Goal: Contribute content: Add original content to the website for others to see

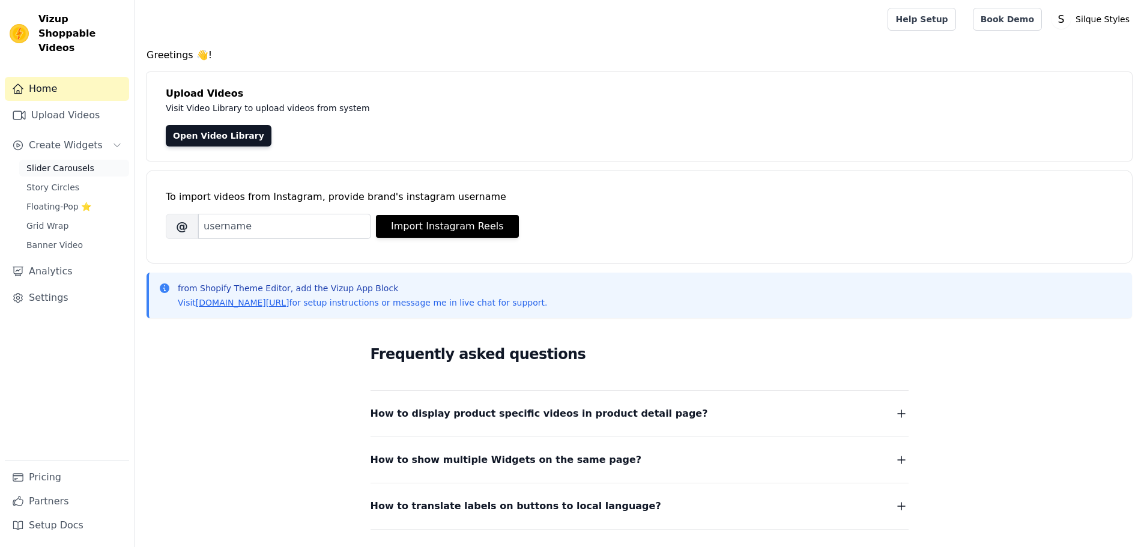
click at [50, 162] on span "Slider Carousels" at bounding box center [60, 168] width 68 height 12
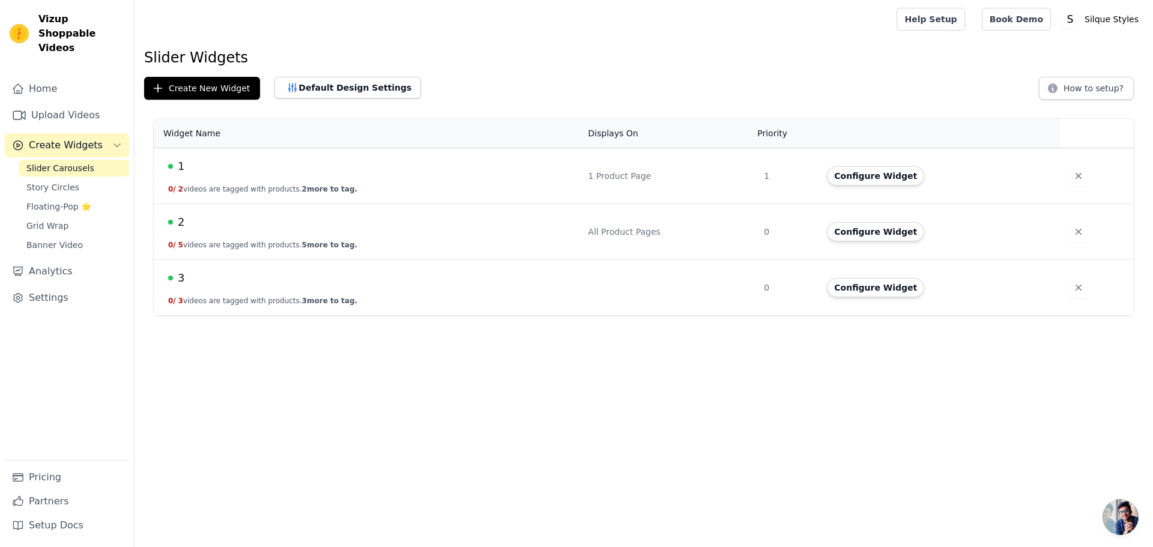
click at [708, 234] on div "All Product Pages" at bounding box center [669, 232] width 162 height 12
click at [856, 179] on button "Configure Widget" at bounding box center [875, 175] width 97 height 19
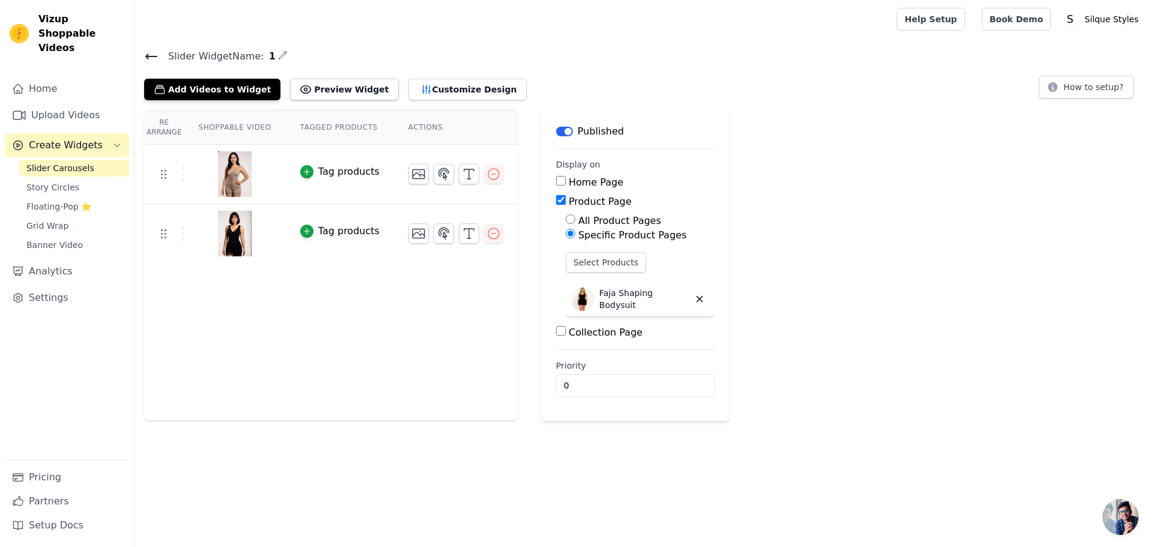
click at [148, 54] on icon at bounding box center [151, 56] width 11 height 5
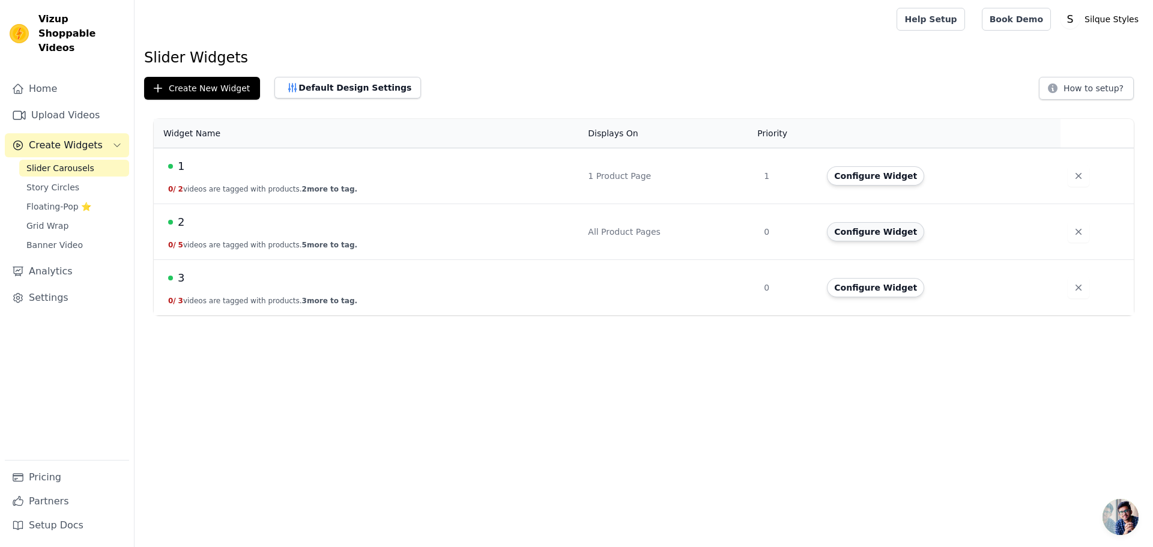
click at [880, 235] on button "Configure Widget" at bounding box center [875, 231] width 97 height 19
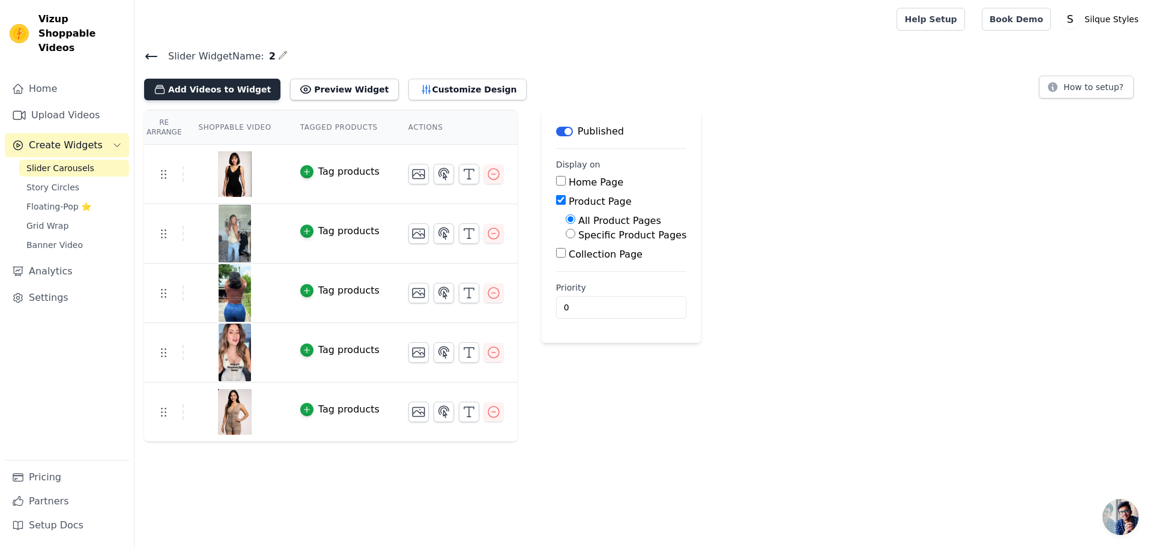
click at [203, 91] on button "Add Videos to Widget" at bounding box center [212, 90] width 136 height 22
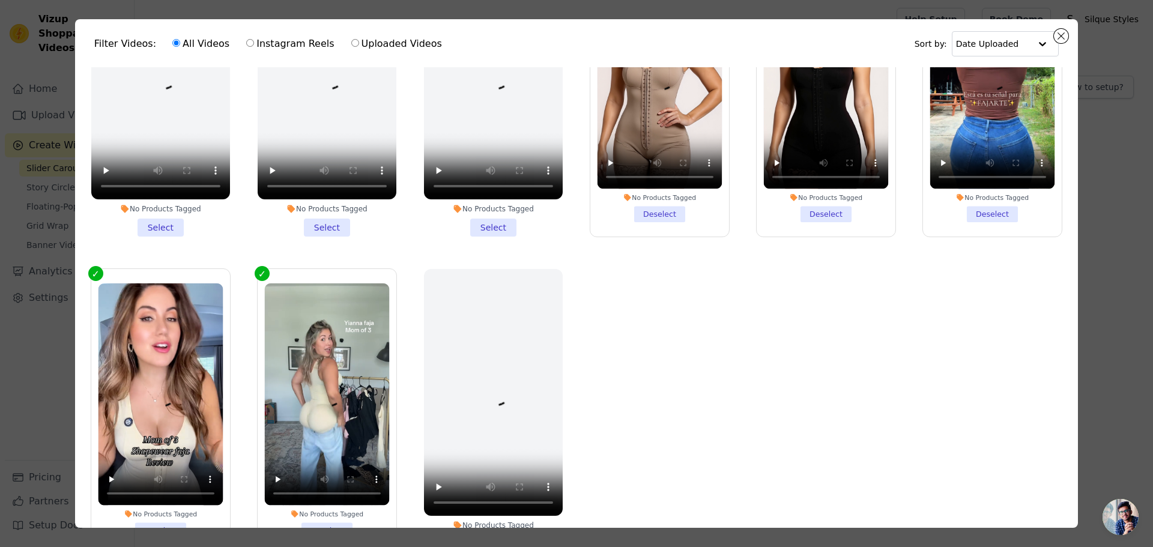
scroll to position [60, 0]
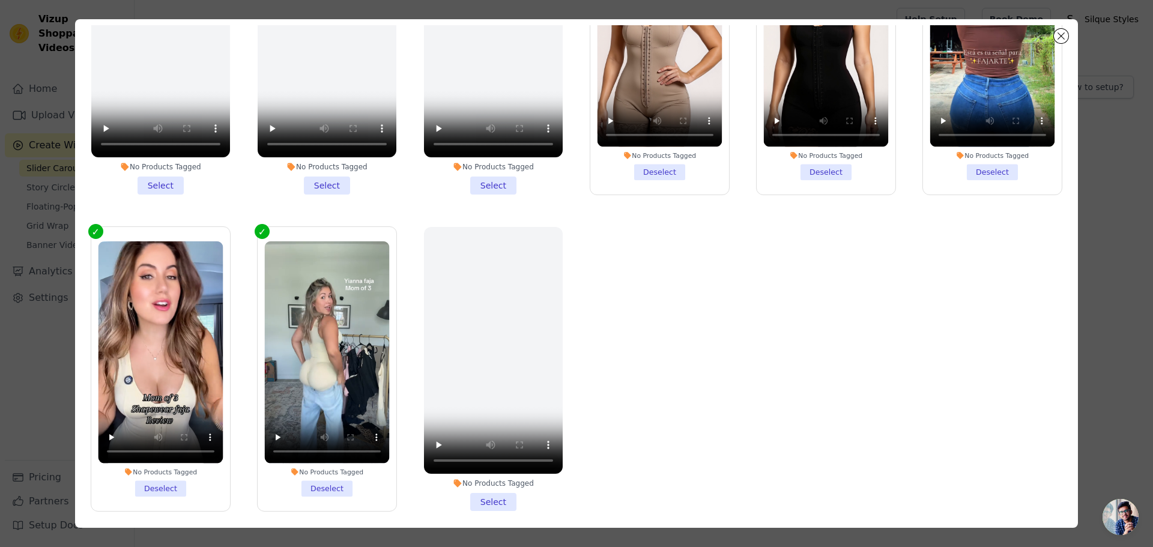
click at [491, 495] on li "No Products Tagged Select" at bounding box center [493, 369] width 139 height 284
click at [0, 0] on input "No Products Tagged Select" at bounding box center [0, 0] width 0 height 0
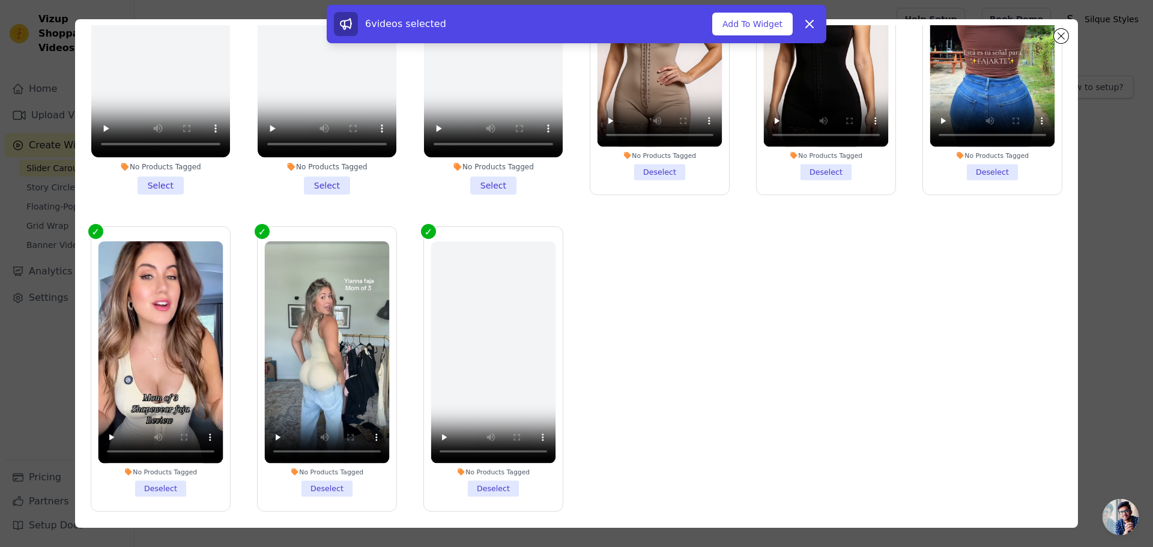
click at [482, 485] on li "No Products Tagged Deselect" at bounding box center [493, 368] width 125 height 255
click at [0, 0] on input "No Products Tagged Deselect" at bounding box center [0, 0] width 0 height 0
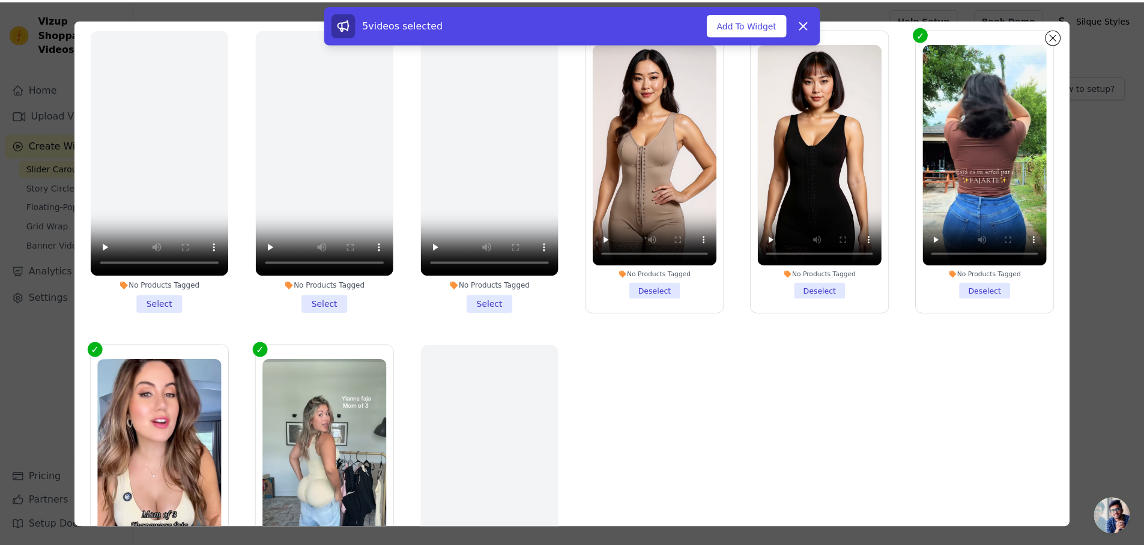
scroll to position [0, 0]
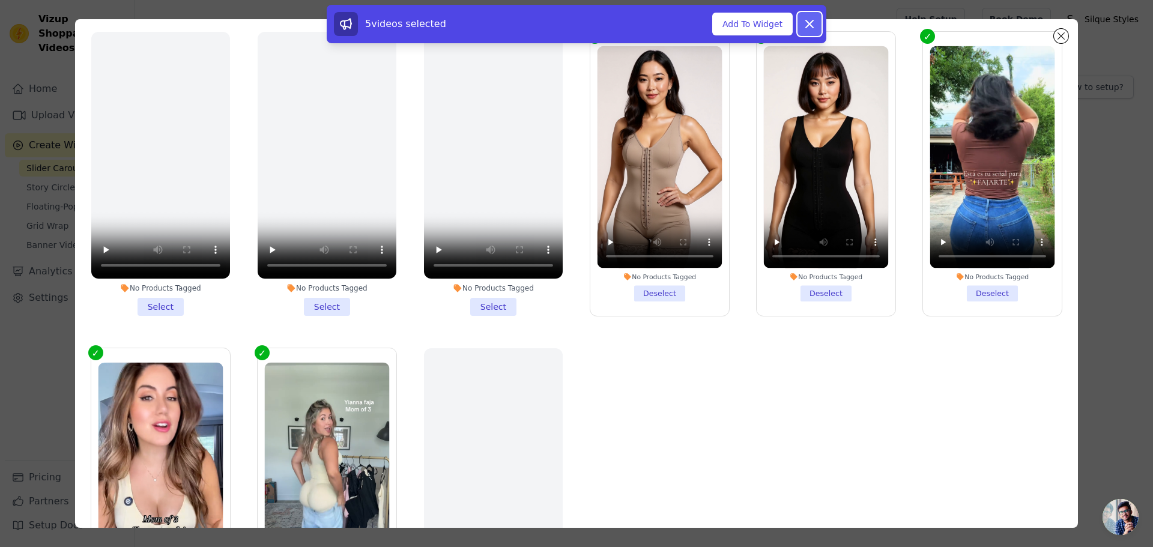
click at [807, 25] on icon at bounding box center [809, 24] width 14 height 14
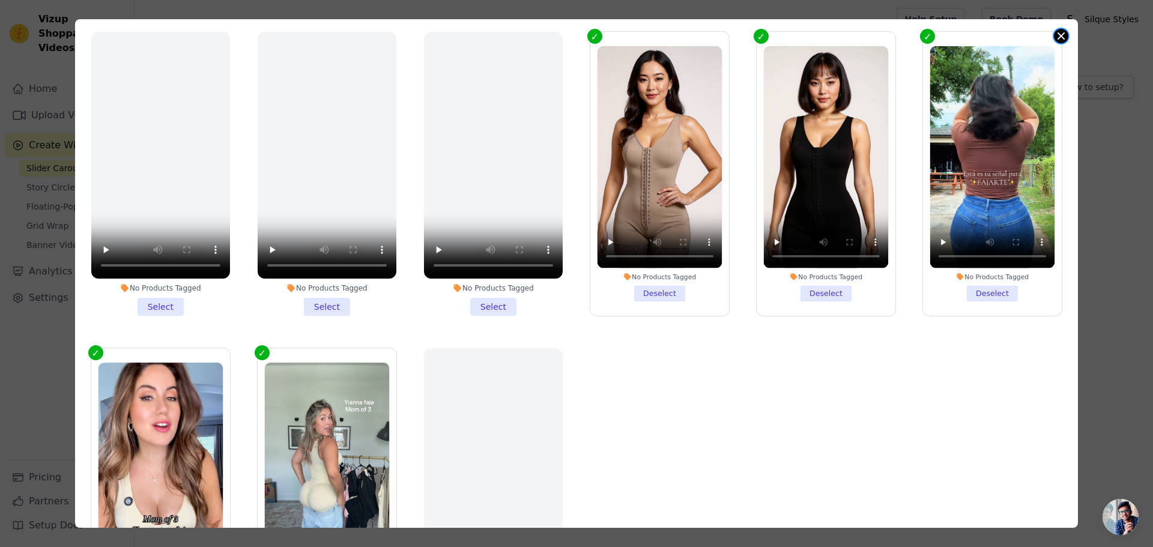
click at [1066, 36] on button "Close modal" at bounding box center [1061, 36] width 14 height 14
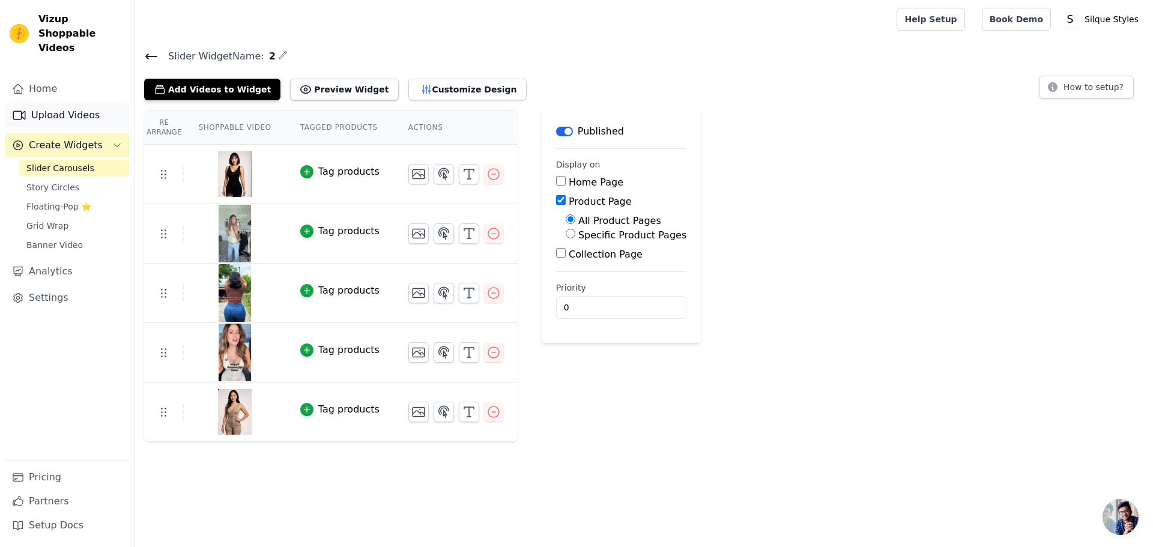
click at [59, 107] on link "Upload Videos" at bounding box center [67, 115] width 124 height 24
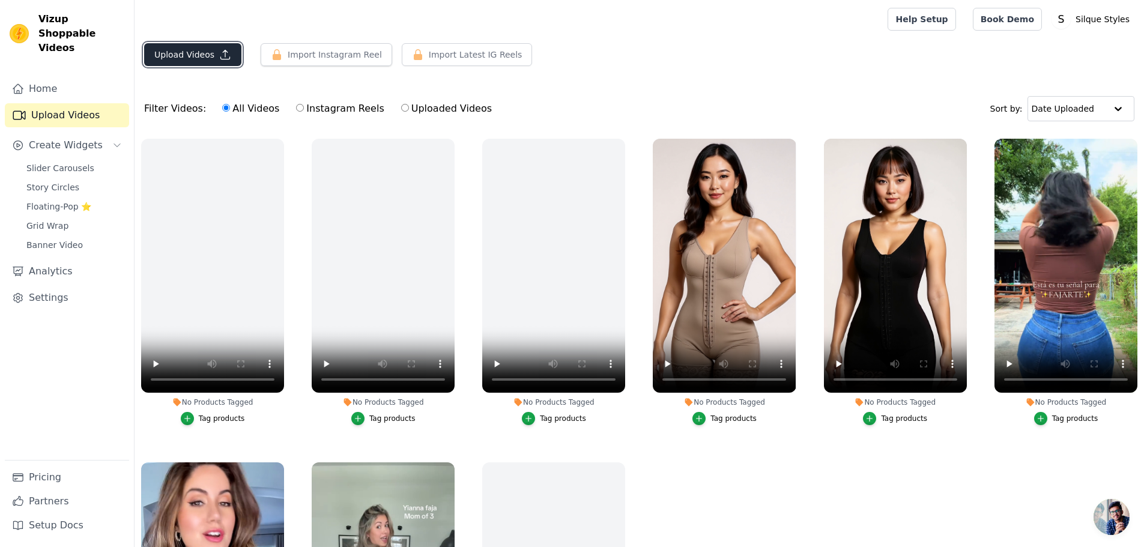
click at [184, 52] on button "Upload Videos" at bounding box center [192, 54] width 97 height 23
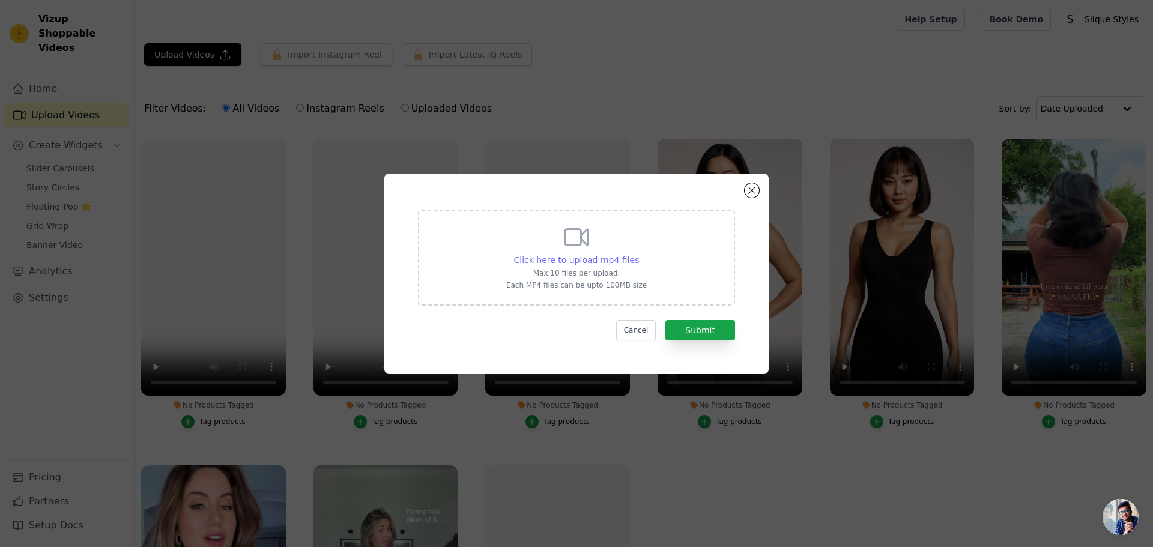
click at [577, 262] on span "Click here to upload mp4 files" at bounding box center [576, 260] width 125 height 10
click at [638, 254] on input "Click here to upload mp4 files Max 10 files per upload. Each MP4 files can be u…" at bounding box center [638, 253] width 1 height 1
type input "C:\fakepath\ssstik.io_1756339423893.mp4"
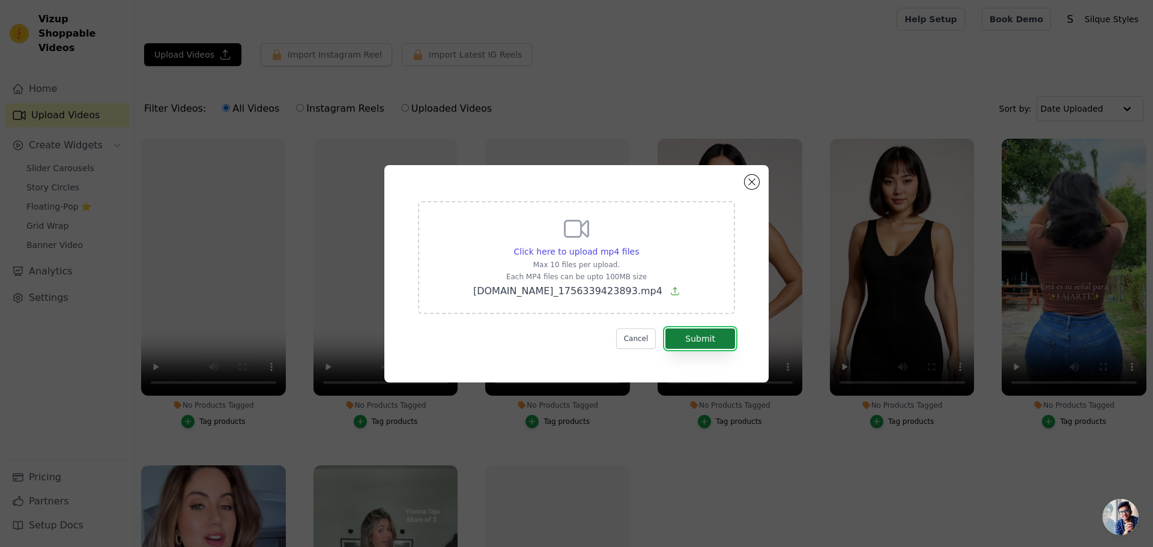
click at [701, 344] on button "Submit" at bounding box center [700, 338] width 70 height 20
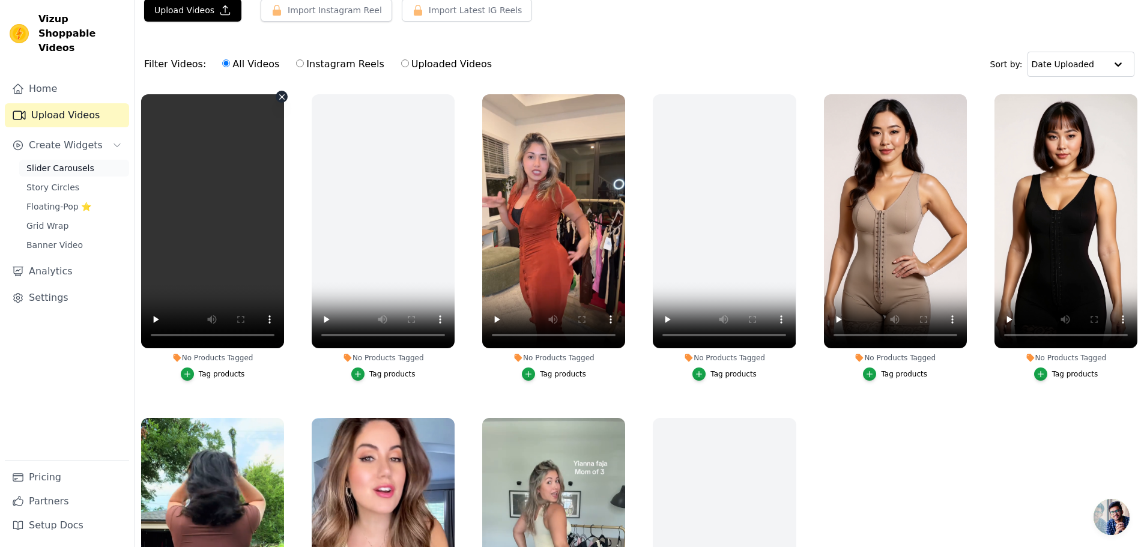
scroll to position [2, 0]
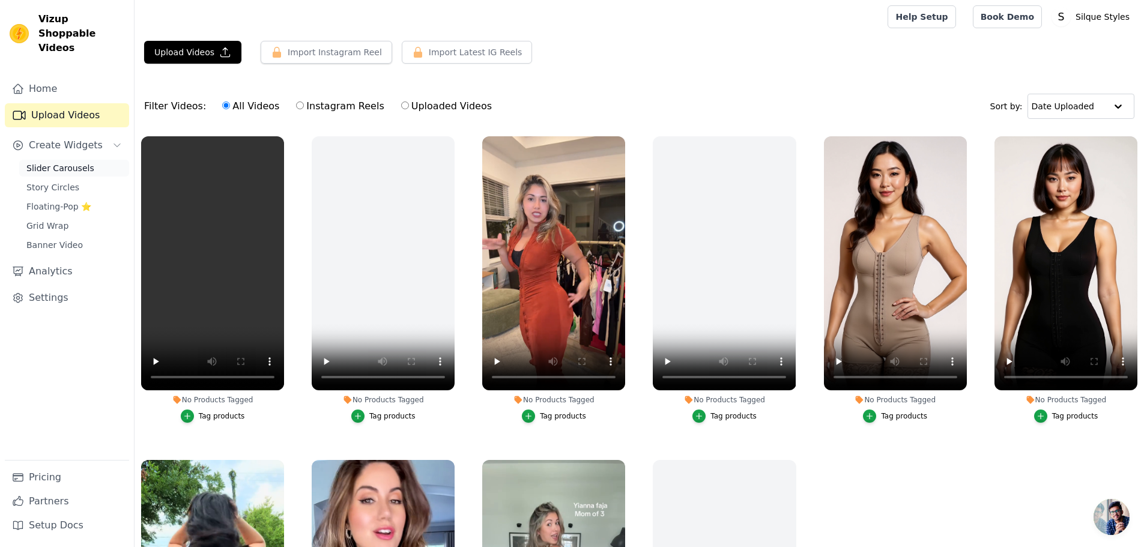
click at [48, 162] on span "Slider Carousels" at bounding box center [60, 168] width 68 height 12
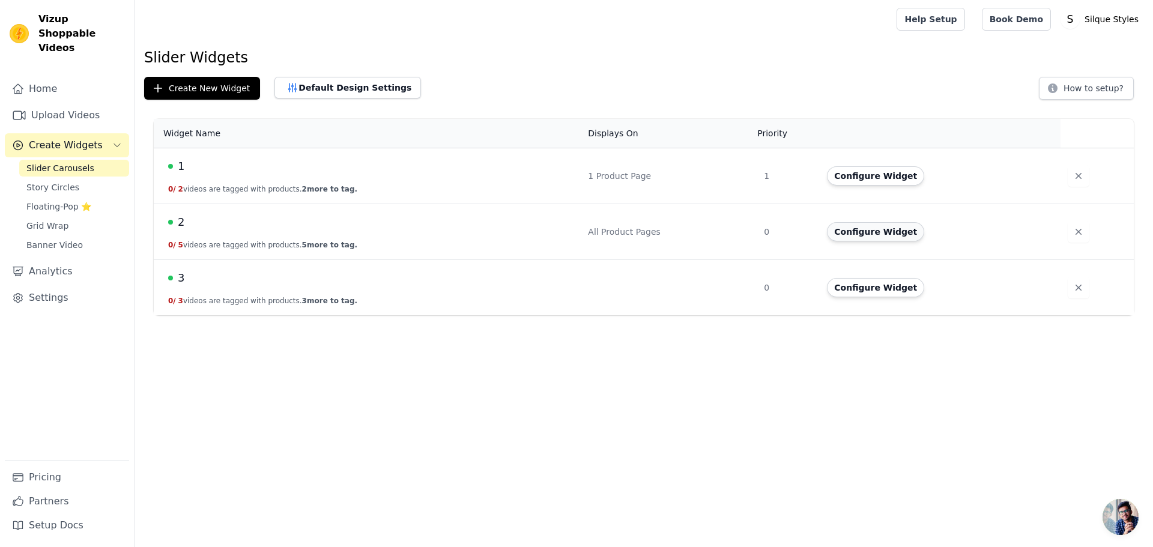
click at [862, 228] on button "Configure Widget" at bounding box center [875, 231] width 97 height 19
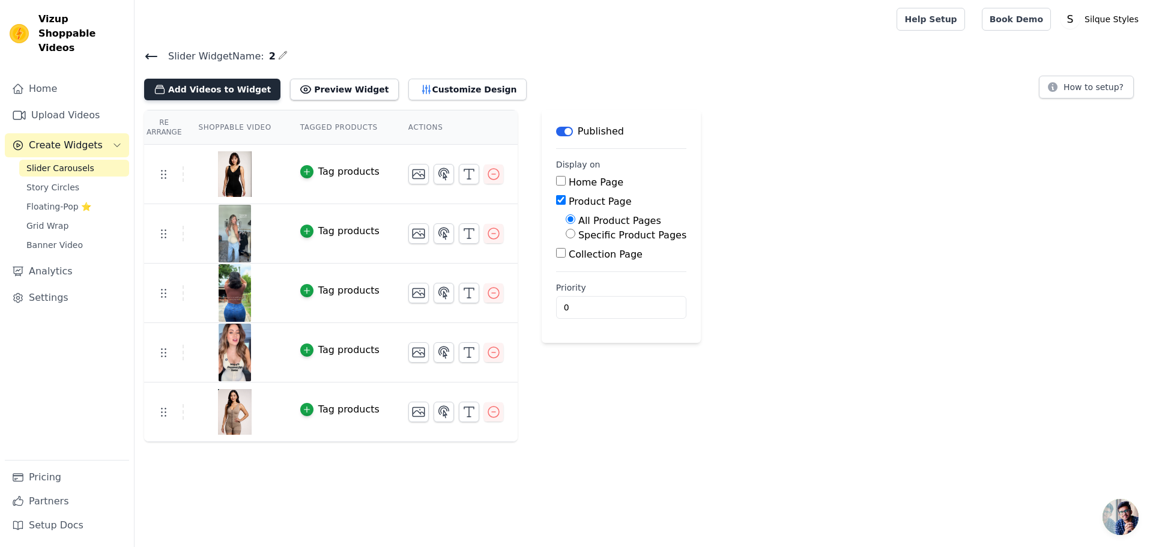
click at [213, 92] on button "Add Videos to Widget" at bounding box center [212, 90] width 136 height 22
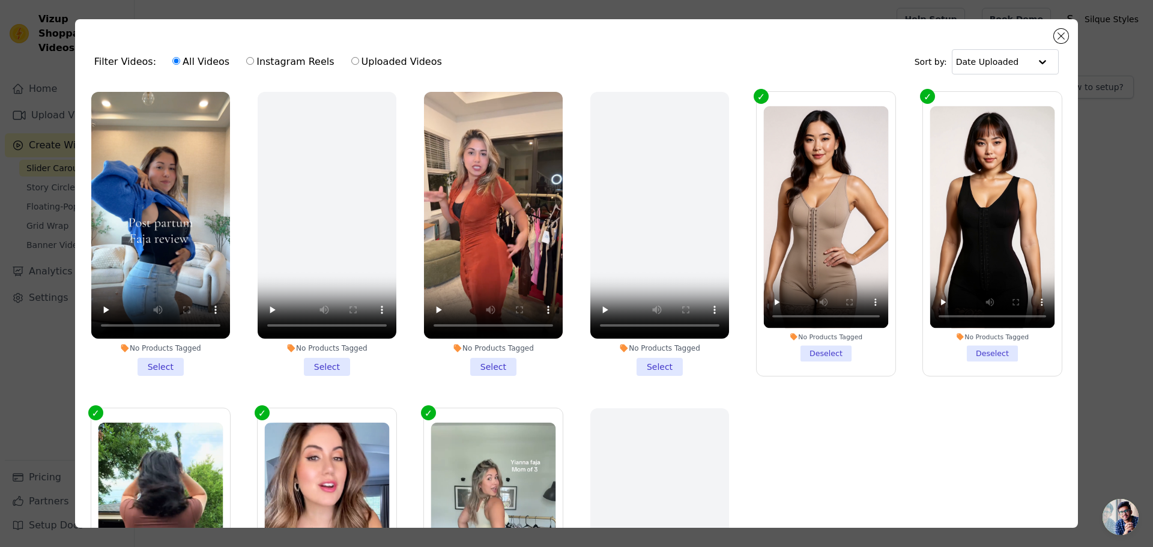
click at [159, 363] on li "No Products Tagged Select" at bounding box center [160, 234] width 139 height 284
click at [0, 0] on input "No Products Tagged Select" at bounding box center [0, 0] width 0 height 0
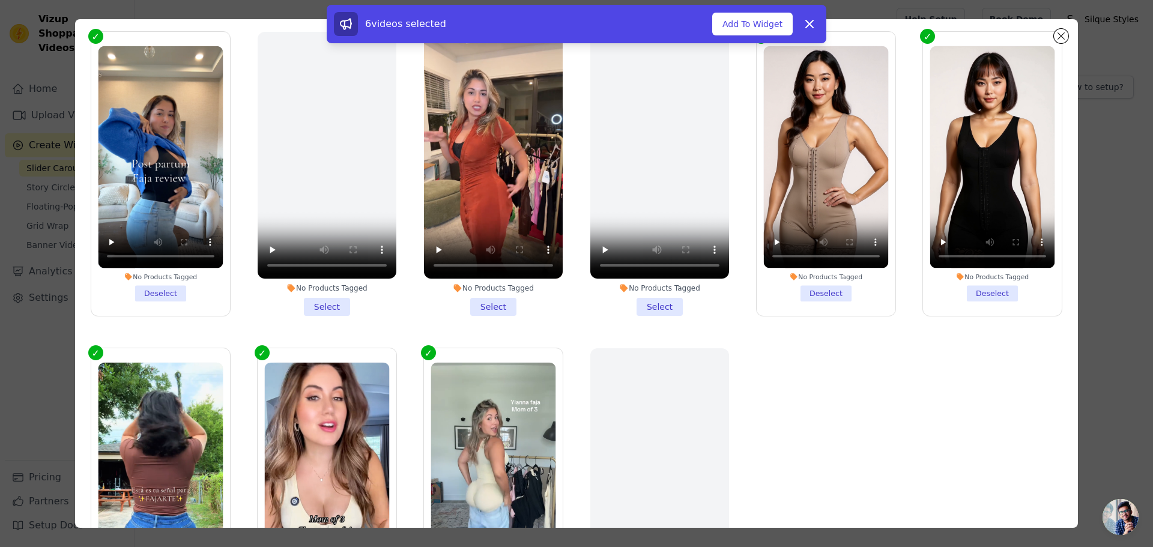
click at [476, 299] on li "No Products Tagged Select" at bounding box center [493, 174] width 139 height 284
click at [0, 0] on input "No Products Tagged Select" at bounding box center [0, 0] width 0 height 0
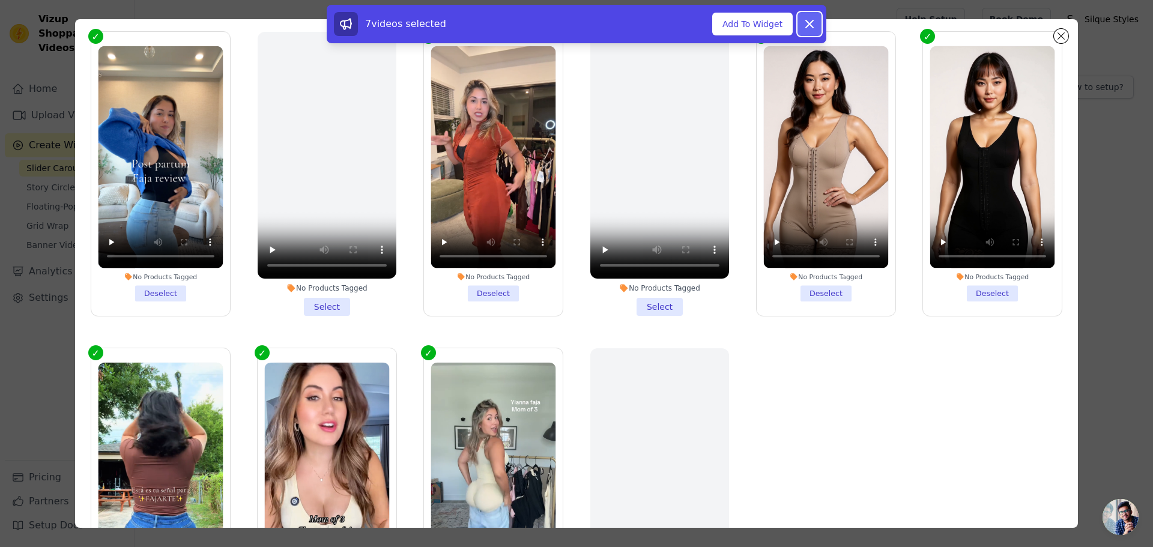
click at [806, 22] on icon at bounding box center [809, 24] width 14 height 14
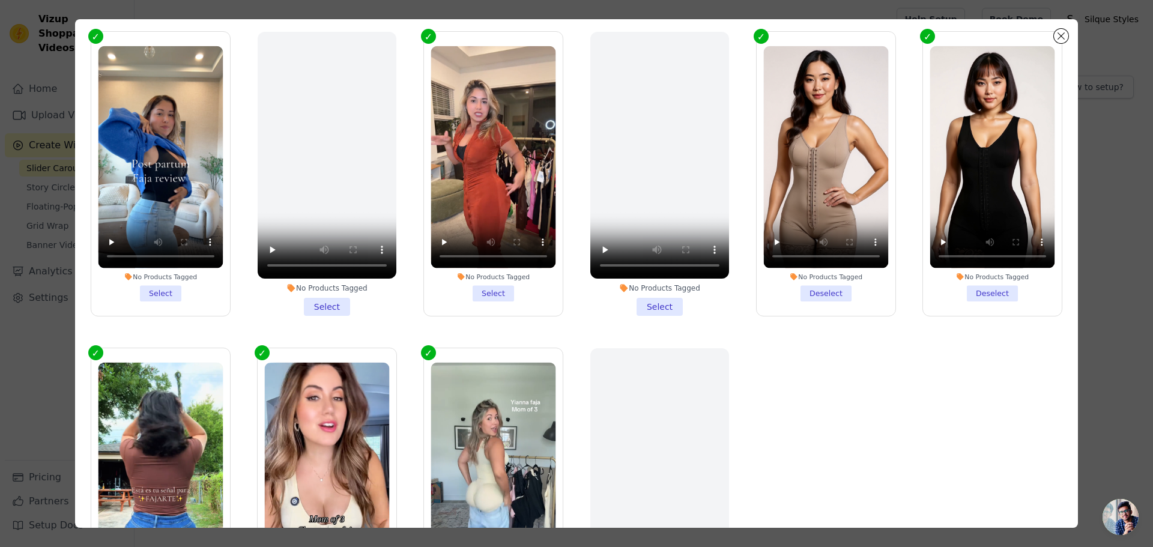
click at [484, 301] on li "No Products Tagged Select" at bounding box center [493, 173] width 125 height 255
click at [0, 0] on input "No Products Tagged Select" at bounding box center [0, 0] width 0 height 0
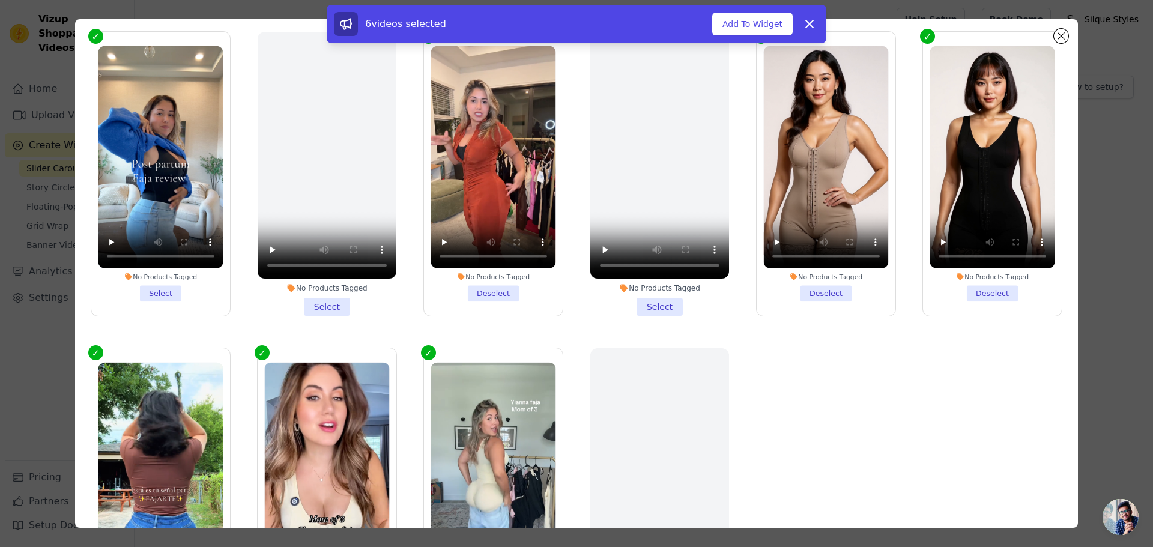
click at [157, 294] on li "No Products Tagged Select" at bounding box center [160, 173] width 125 height 255
click at [0, 0] on input "No Products Tagged Select" at bounding box center [0, 0] width 0 height 0
click at [748, 24] on button "Add To Widget" at bounding box center [752, 24] width 80 height 23
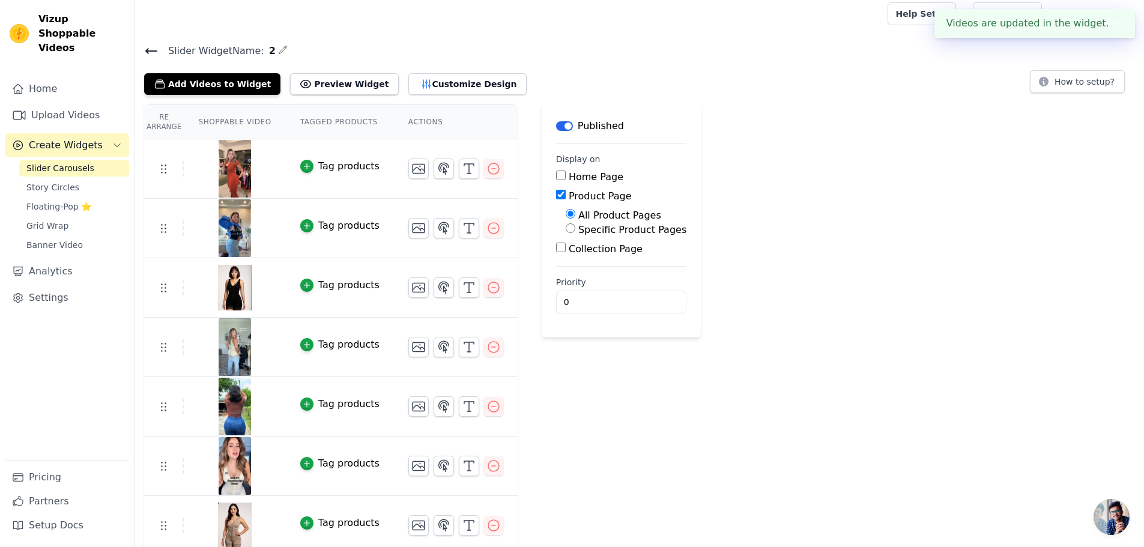
scroll to position [13, 0]
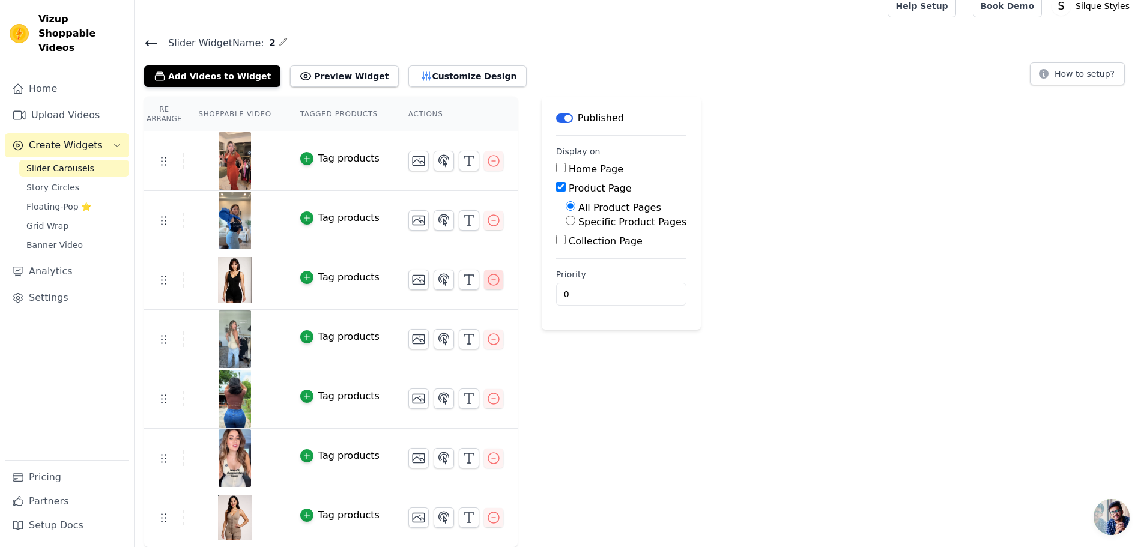
click at [488, 280] on icon "button" at bounding box center [493, 279] width 11 height 11
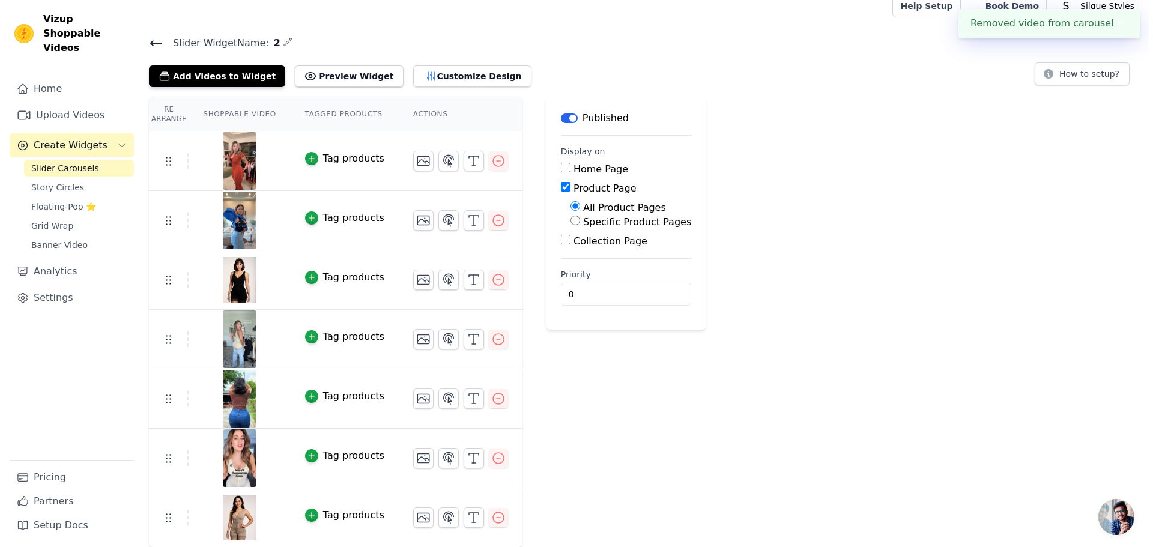
scroll to position [0, 0]
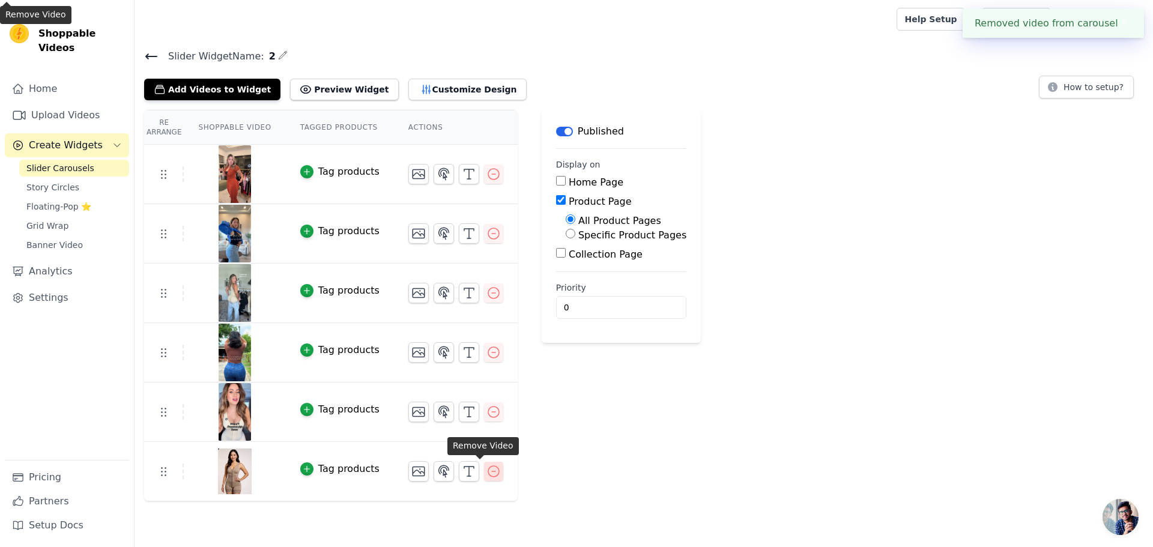
click at [486, 468] on icon "button" at bounding box center [493, 471] width 14 height 14
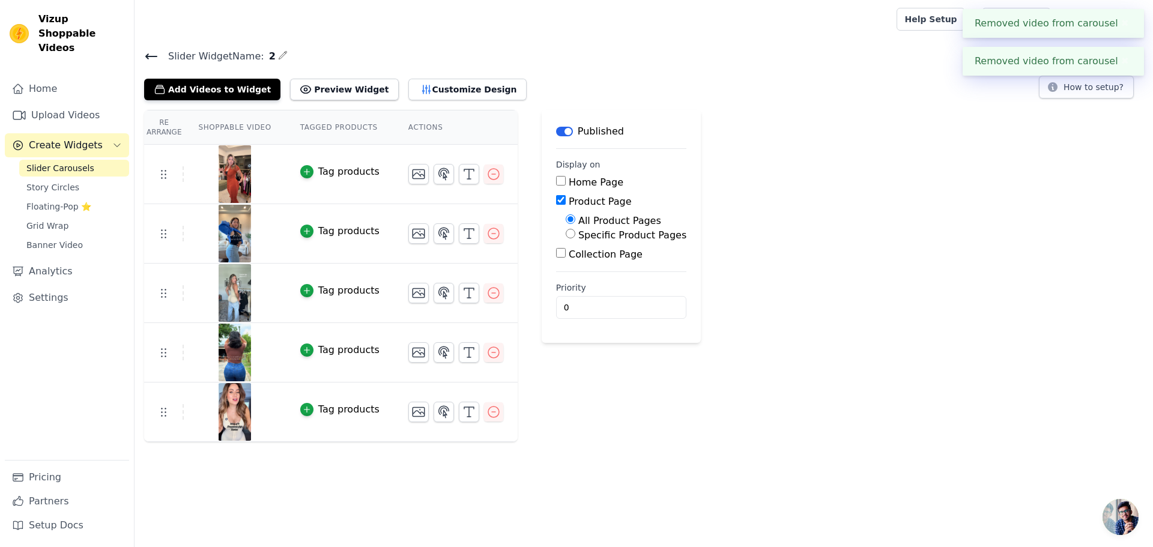
click at [938, 106] on div "Slider Widget Name: 2 Add Videos to Widget Preview Widget Customize Design How …" at bounding box center [644, 245] width 1018 height 394
click at [1122, 25] on button "✖" at bounding box center [1125, 23] width 14 height 14
